Goal: Task Accomplishment & Management: Manage account settings

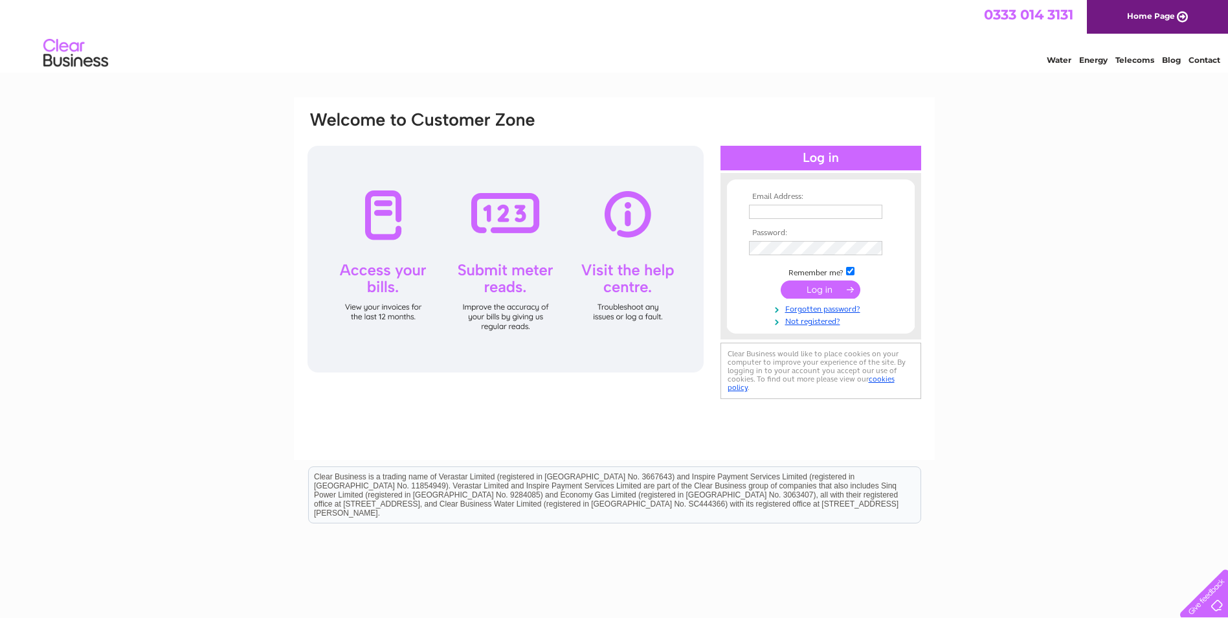
drag, startPoint x: 643, startPoint y: 265, endPoint x: 711, endPoint y: 329, distance: 93.0
click at [646, 269] on div at bounding box center [506, 259] width 396 height 227
click at [704, 403] on div "Email Address: Password:" at bounding box center [614, 278] width 641 height 363
click at [1091, 185] on div "Email Address: Password:" at bounding box center [614, 389] width 1228 height 584
click at [813, 214] on input "text" at bounding box center [815, 212] width 133 height 14
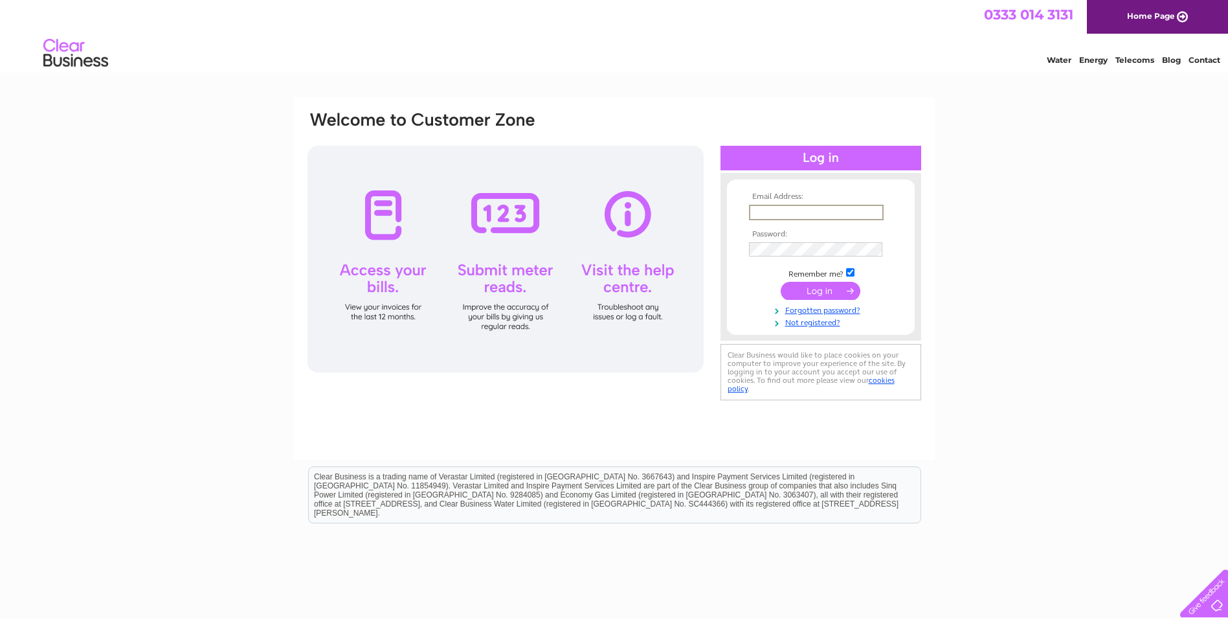
type input "INFO@CVRAUTOMOTIVE.CO.UK"
click at [781, 282] on input "submit" at bounding box center [821, 291] width 80 height 18
click at [822, 292] on input "submit" at bounding box center [821, 289] width 80 height 18
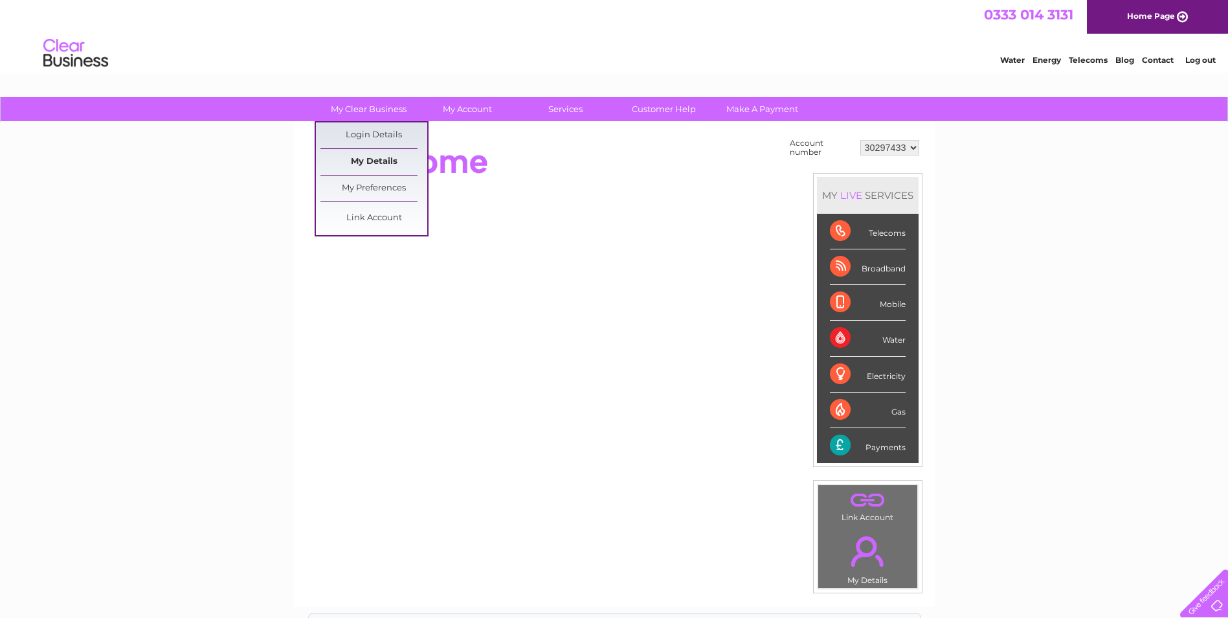
click at [377, 152] on link "My Details" at bounding box center [373, 162] width 107 height 26
click at [377, 159] on link "My Details" at bounding box center [373, 162] width 107 height 26
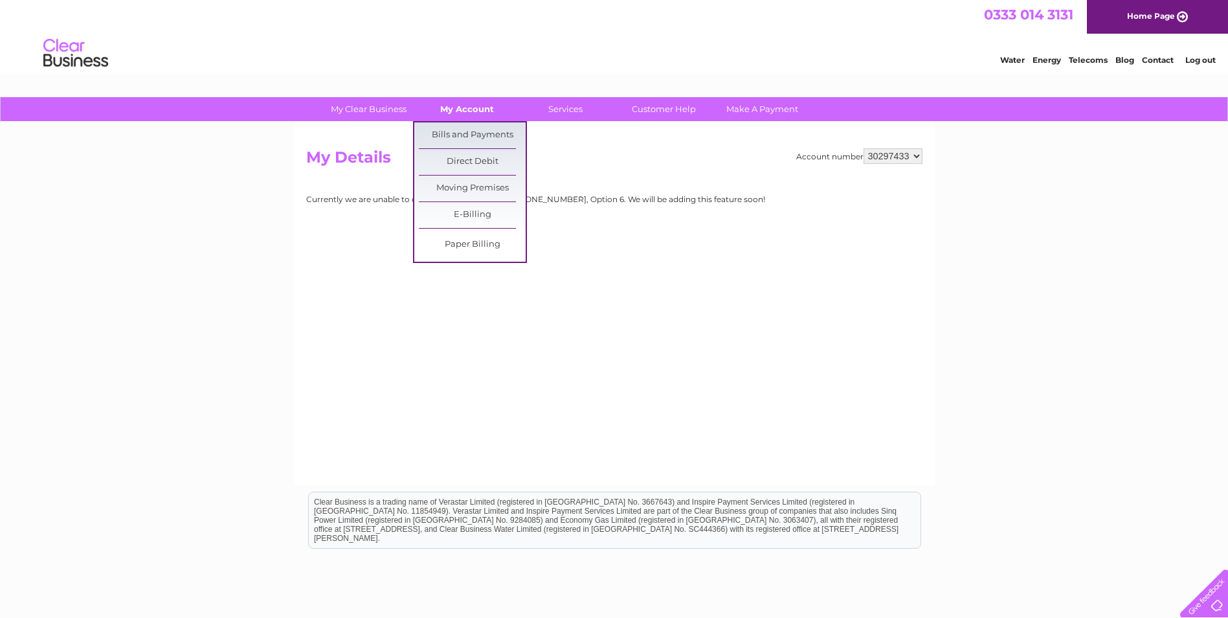
click at [472, 111] on link "My Account" at bounding box center [467, 109] width 107 height 24
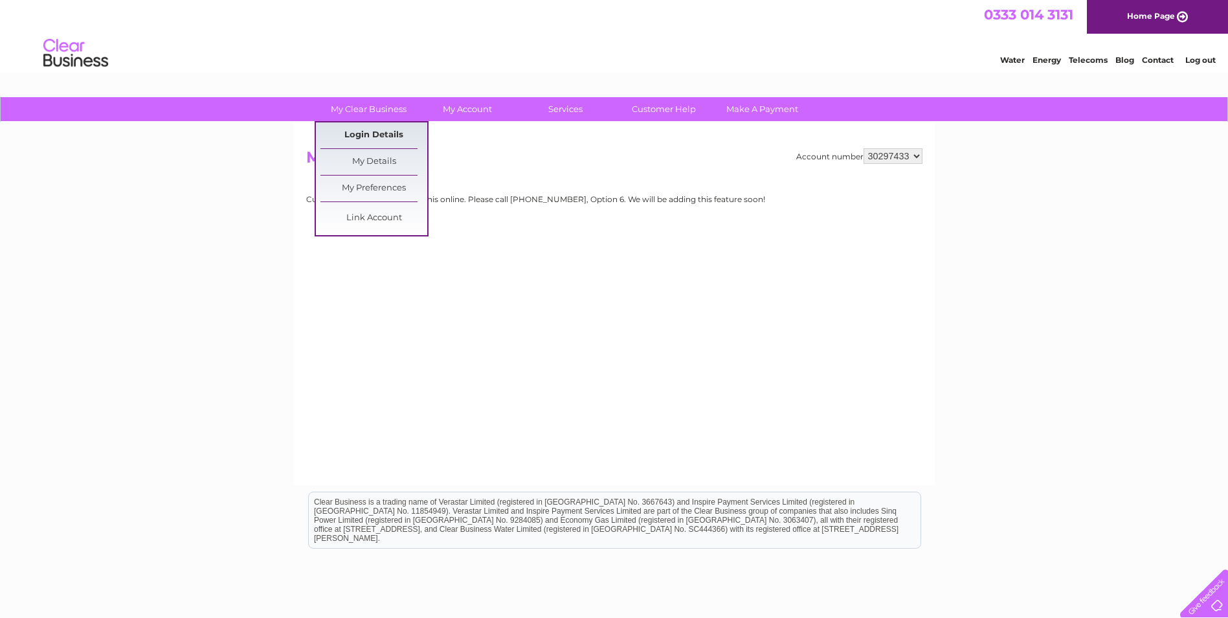
click at [385, 133] on link "Login Details" at bounding box center [373, 135] width 107 height 26
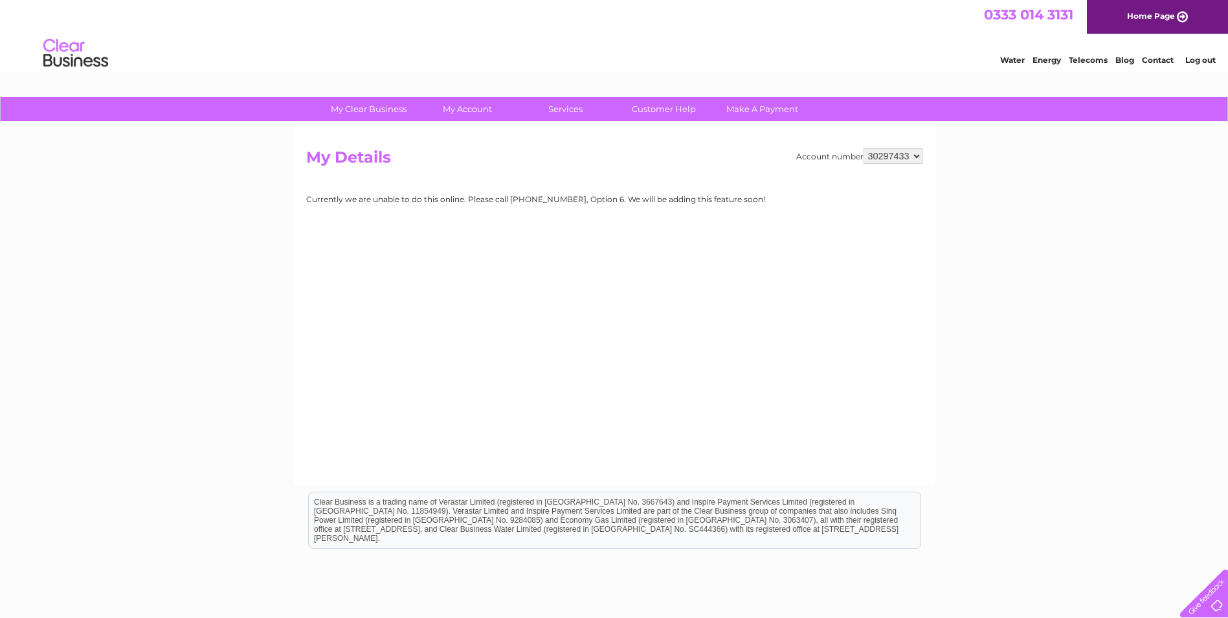
click at [917, 154] on select "30297433" at bounding box center [893, 156] width 59 height 16
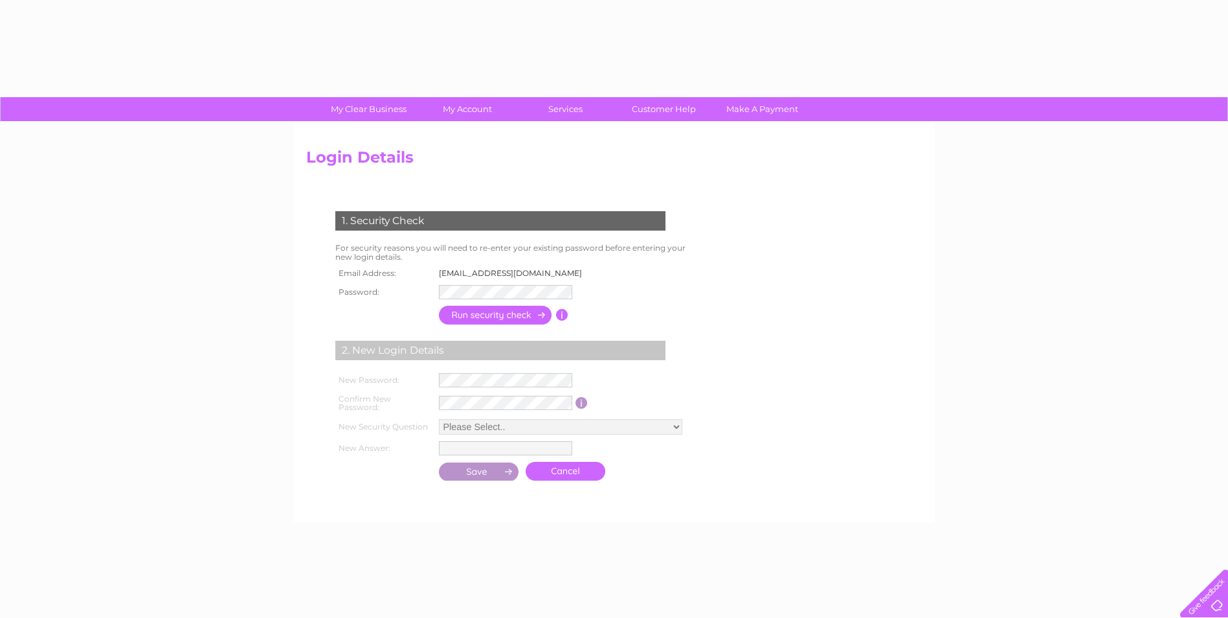
click at [917, 154] on h2 "Login Details" at bounding box center [614, 160] width 616 height 25
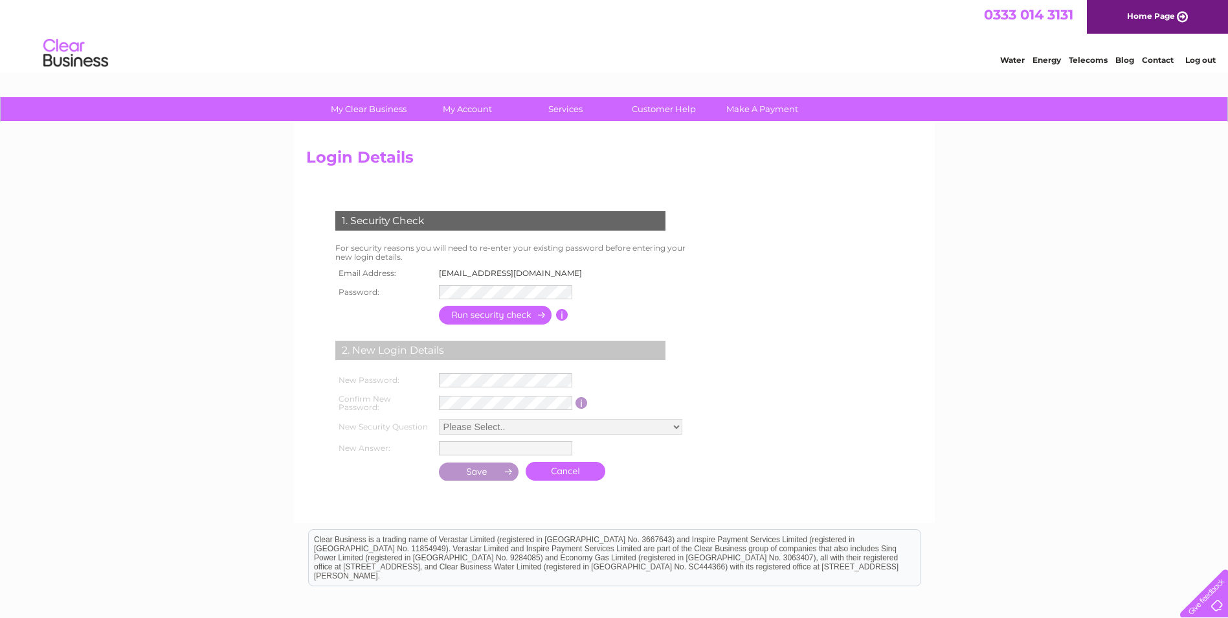
click at [488, 316] on input "button" at bounding box center [496, 315] width 114 height 19
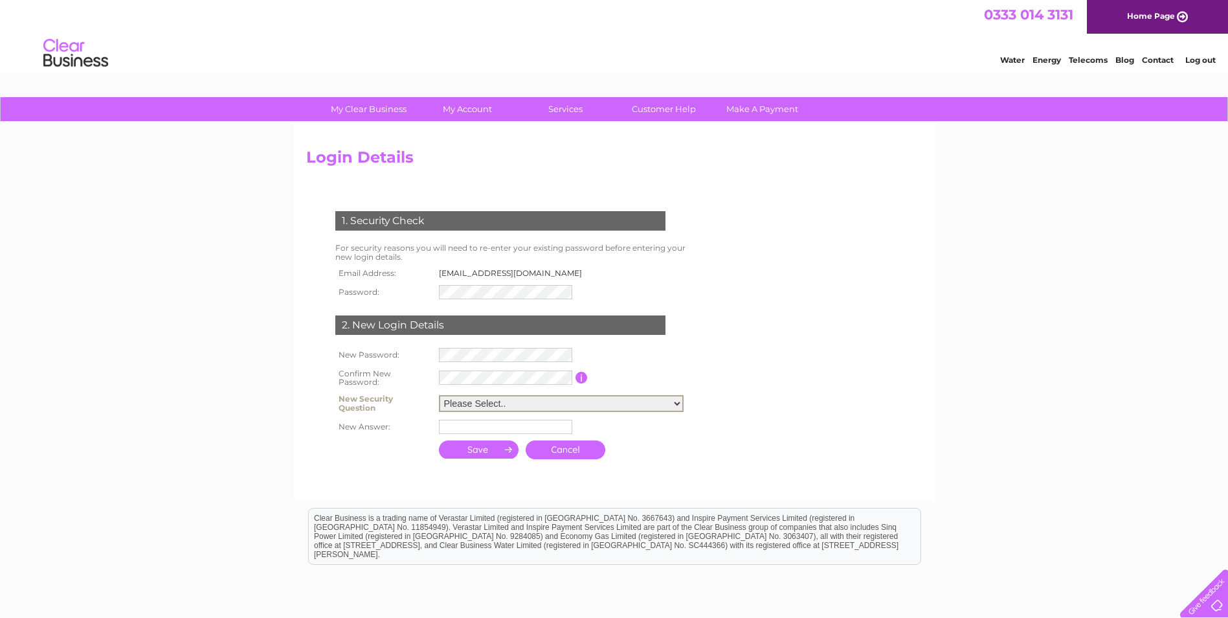
click at [677, 406] on select "Please Select.. In what town or city was your first job? In what town or city d…" at bounding box center [561, 403] width 245 height 17
click at [731, 383] on form "1. Security Check For security reasons you will need to re-enter your existing …" at bounding box center [614, 336] width 616 height 302
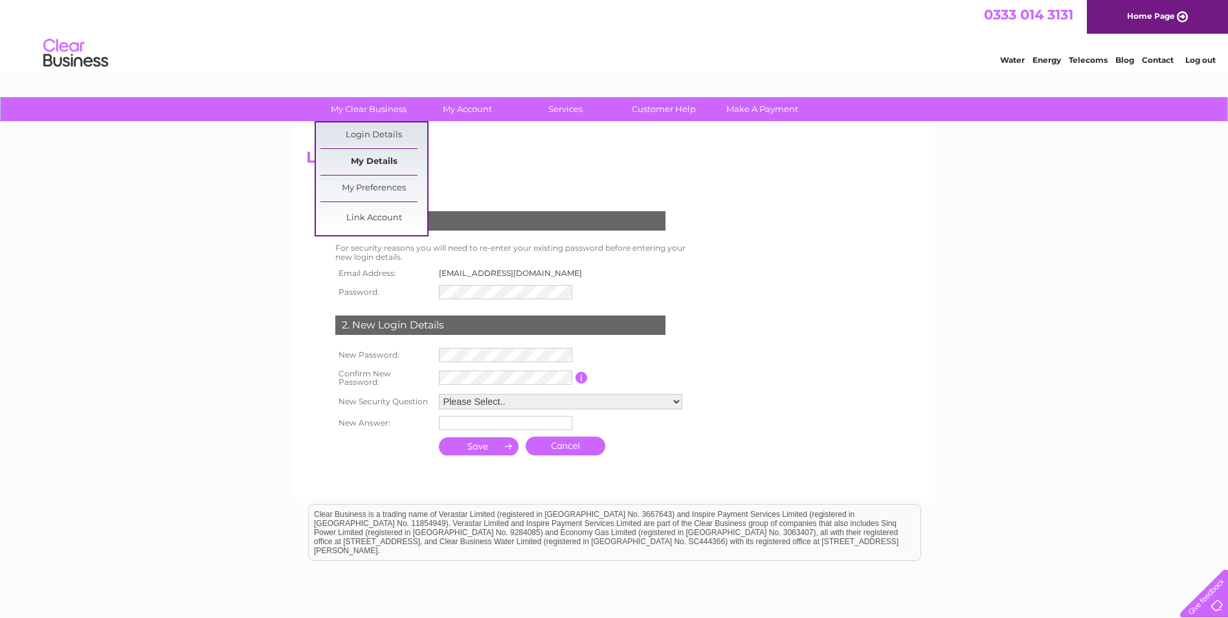
click at [383, 159] on link "My Details" at bounding box center [373, 162] width 107 height 26
